Goal: Check status: Check status

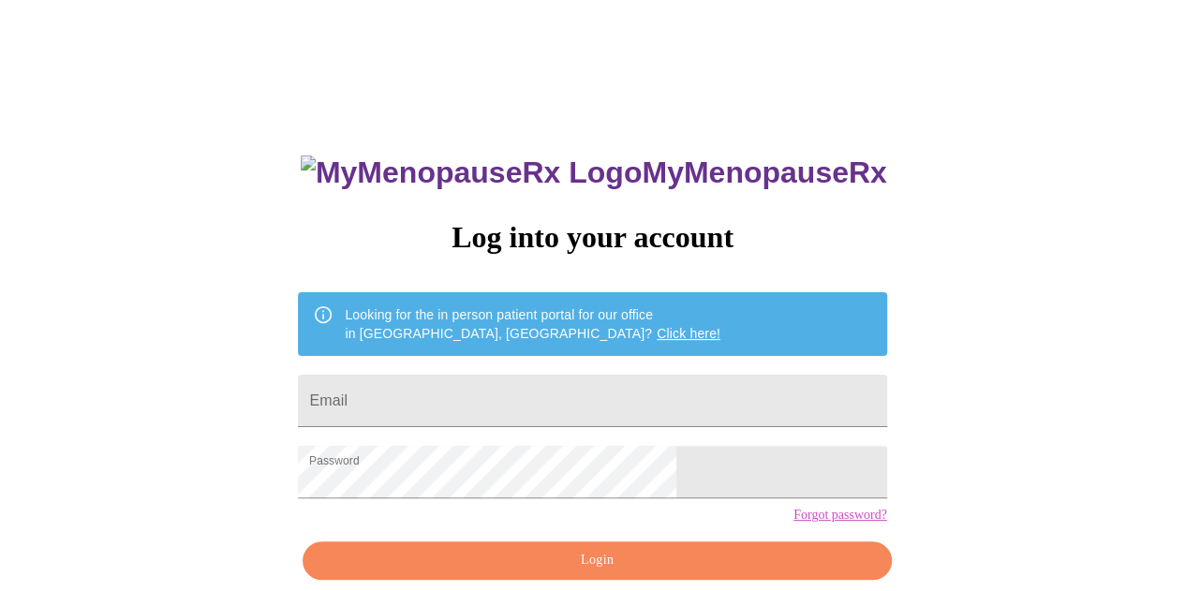
scroll to position [83, 0]
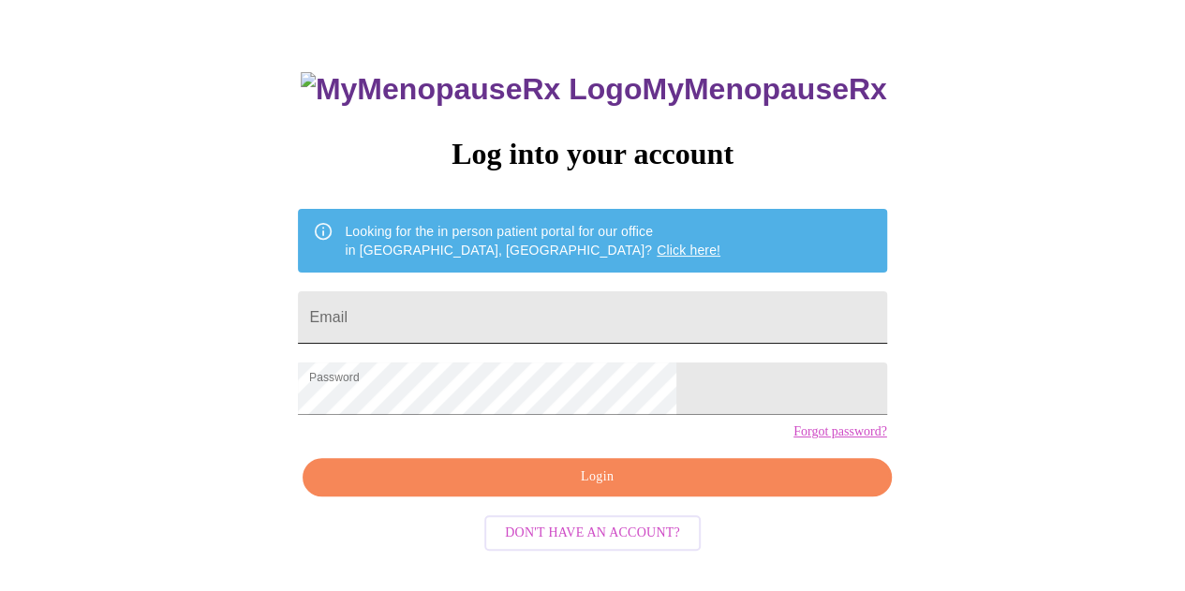
click at [501, 303] on input "Email" at bounding box center [592, 317] width 588 height 52
type input "[EMAIL_ADDRESS][DOMAIN_NAME]"
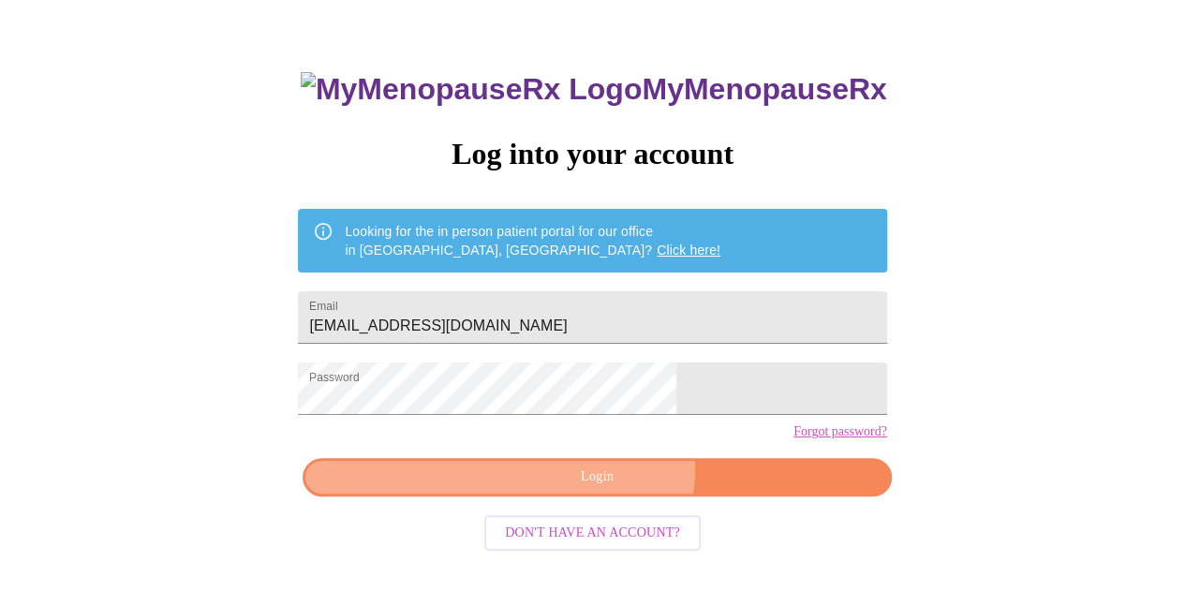
click at [603, 489] on span "Login" at bounding box center [596, 476] width 545 height 23
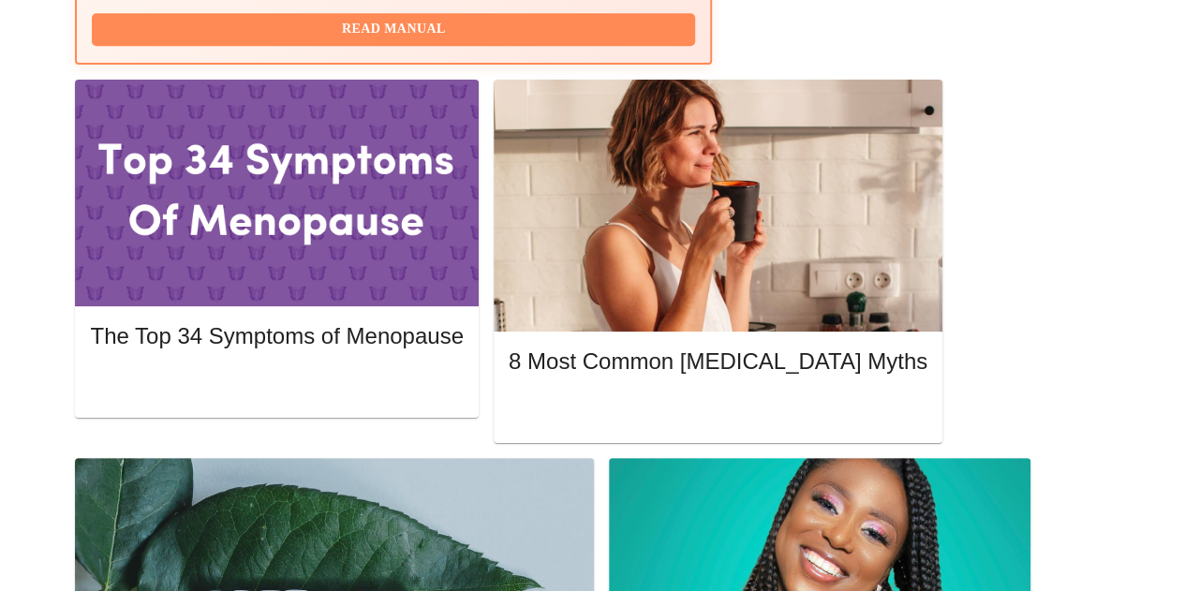
scroll to position [925, 0]
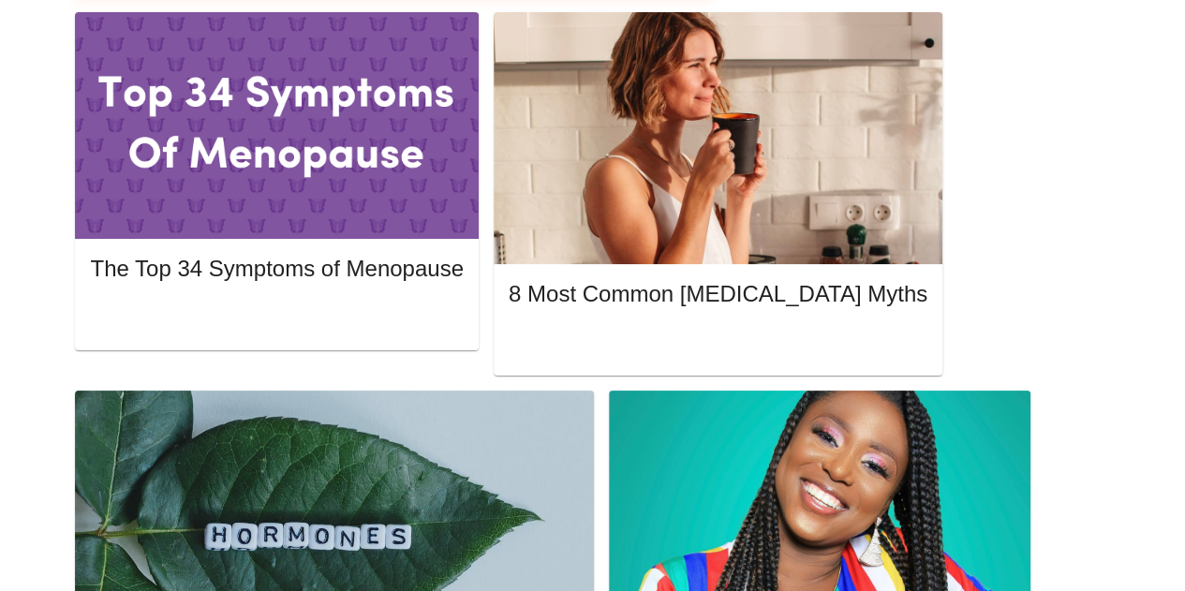
drag, startPoint x: 305, startPoint y: 161, endPoint x: 317, endPoint y: 166, distance: 13.0
